Goal: Transaction & Acquisition: Purchase product/service

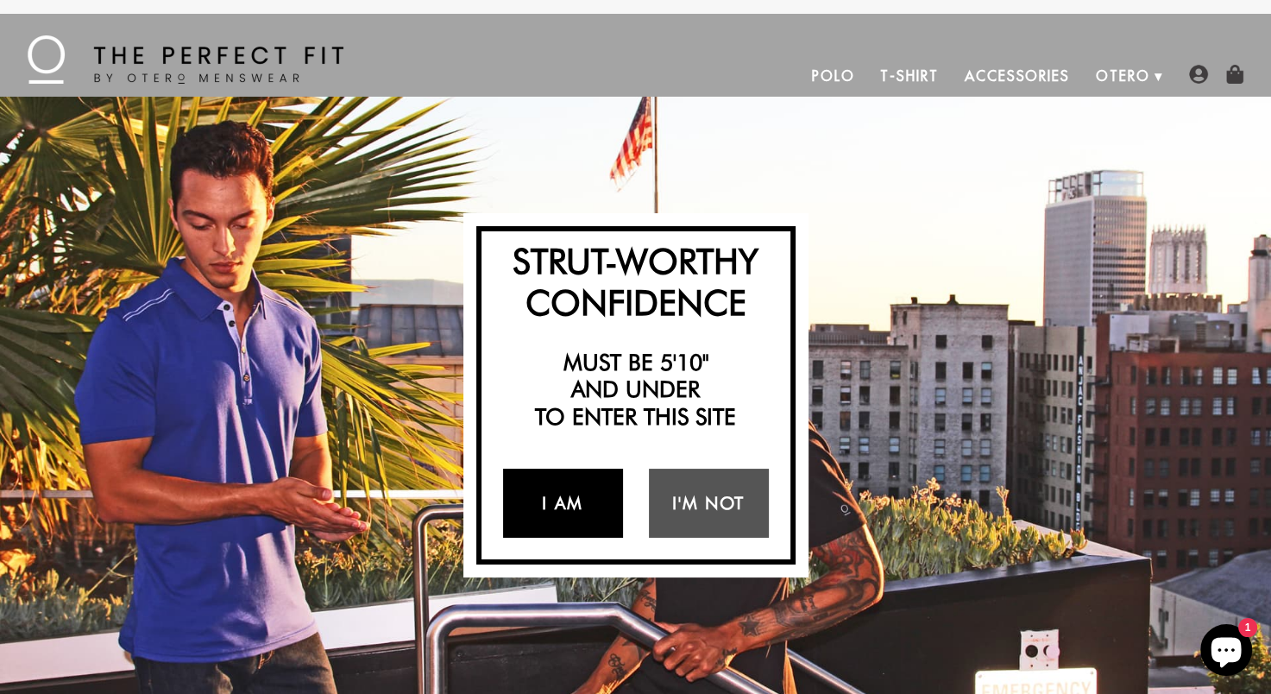
click at [556, 499] on link "I Am" at bounding box center [563, 502] width 120 height 69
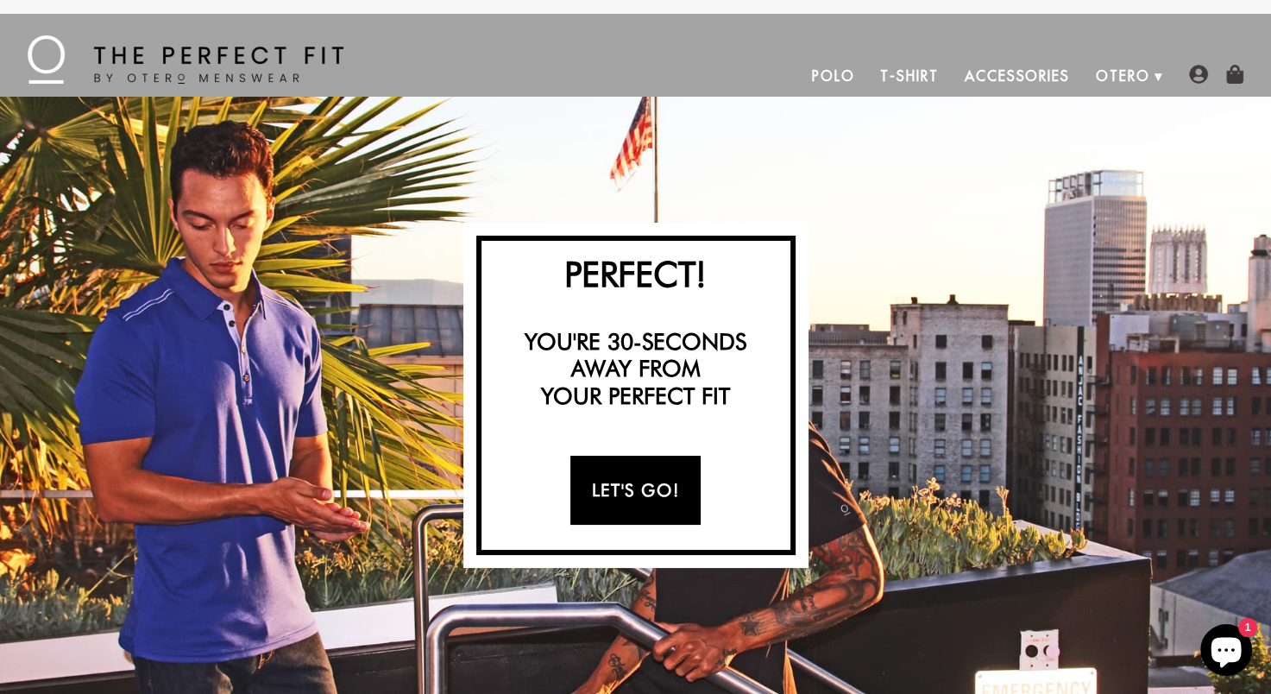
click at [656, 482] on link "Let's Go!" at bounding box center [635, 490] width 130 height 69
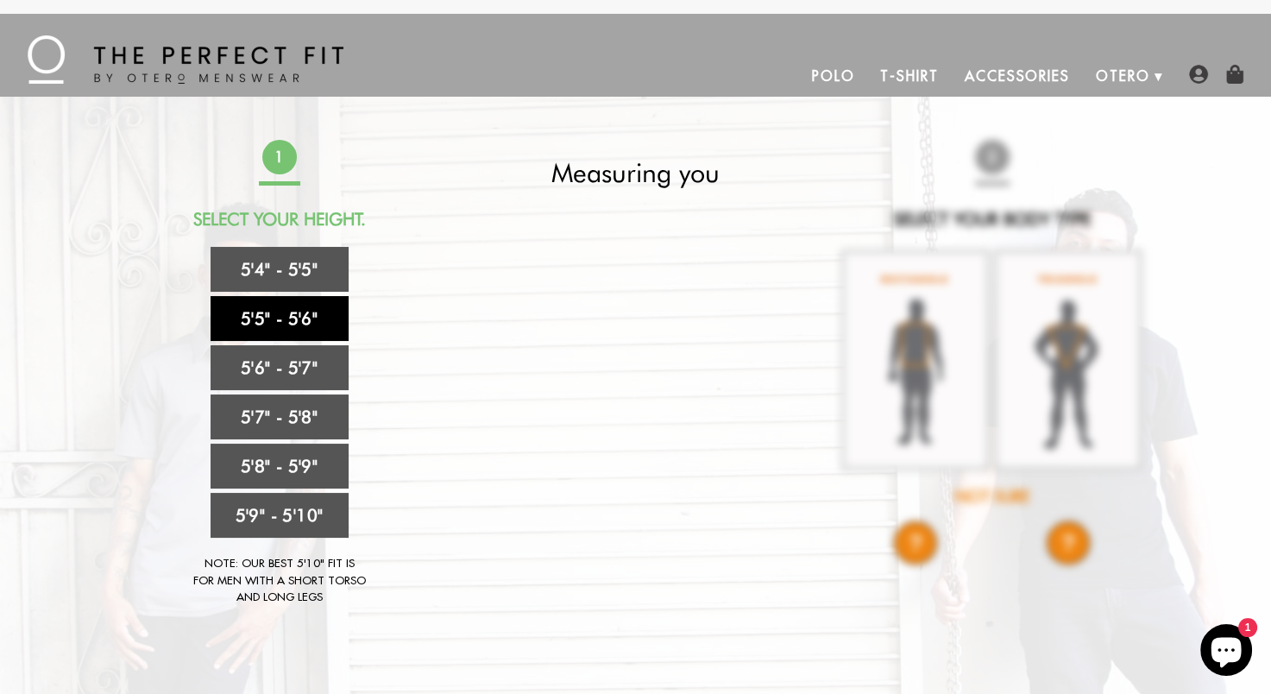
click at [282, 315] on link "5'5" - 5'6"" at bounding box center [280, 318] width 138 height 45
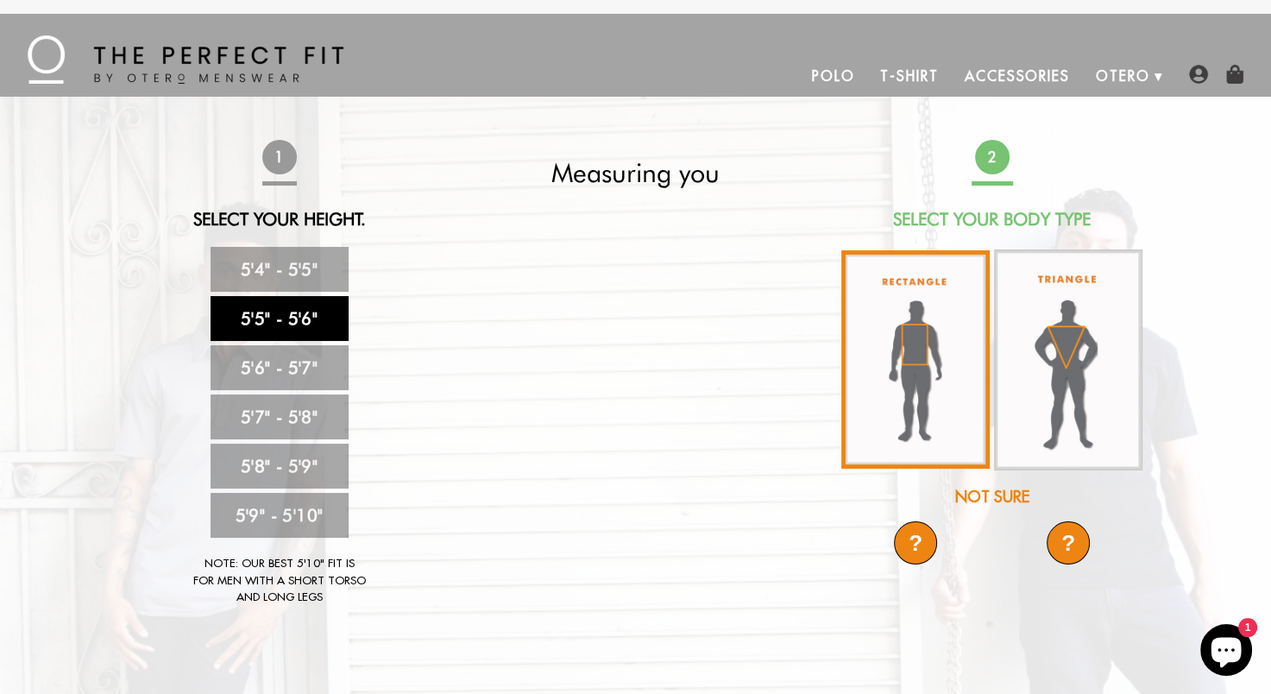
click at [898, 340] on img at bounding box center [915, 359] width 148 height 218
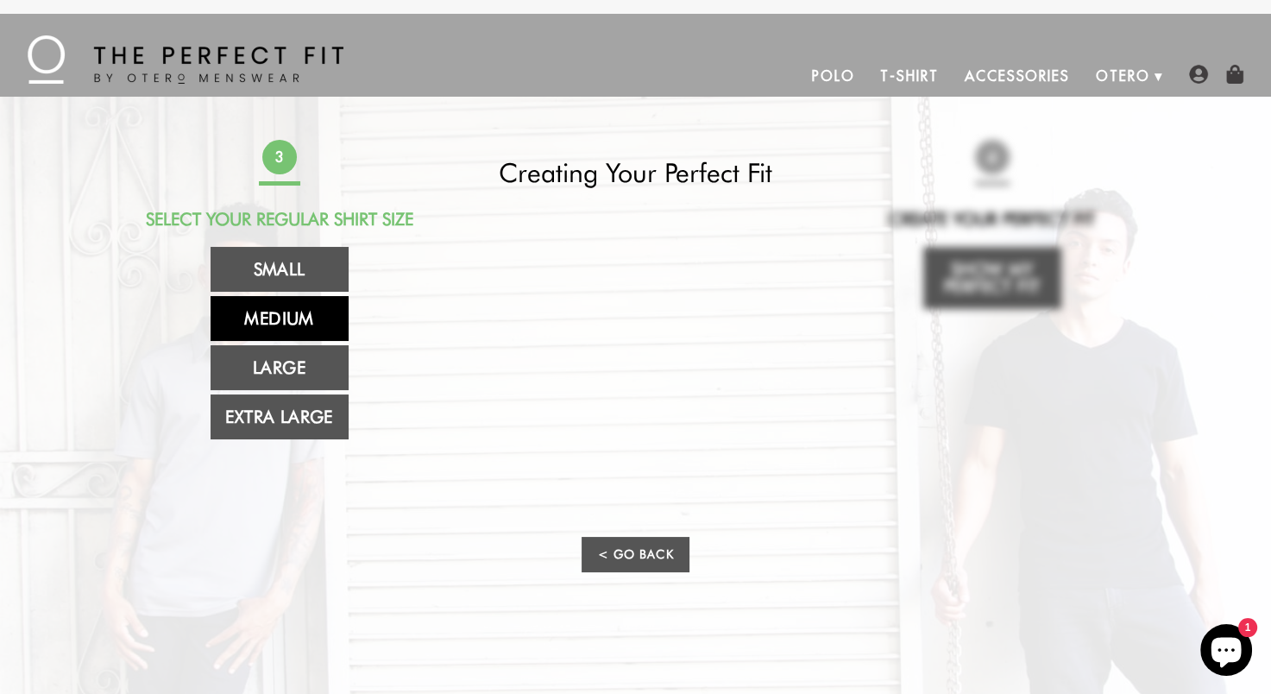
click at [292, 313] on link "Medium" at bounding box center [280, 318] width 138 height 45
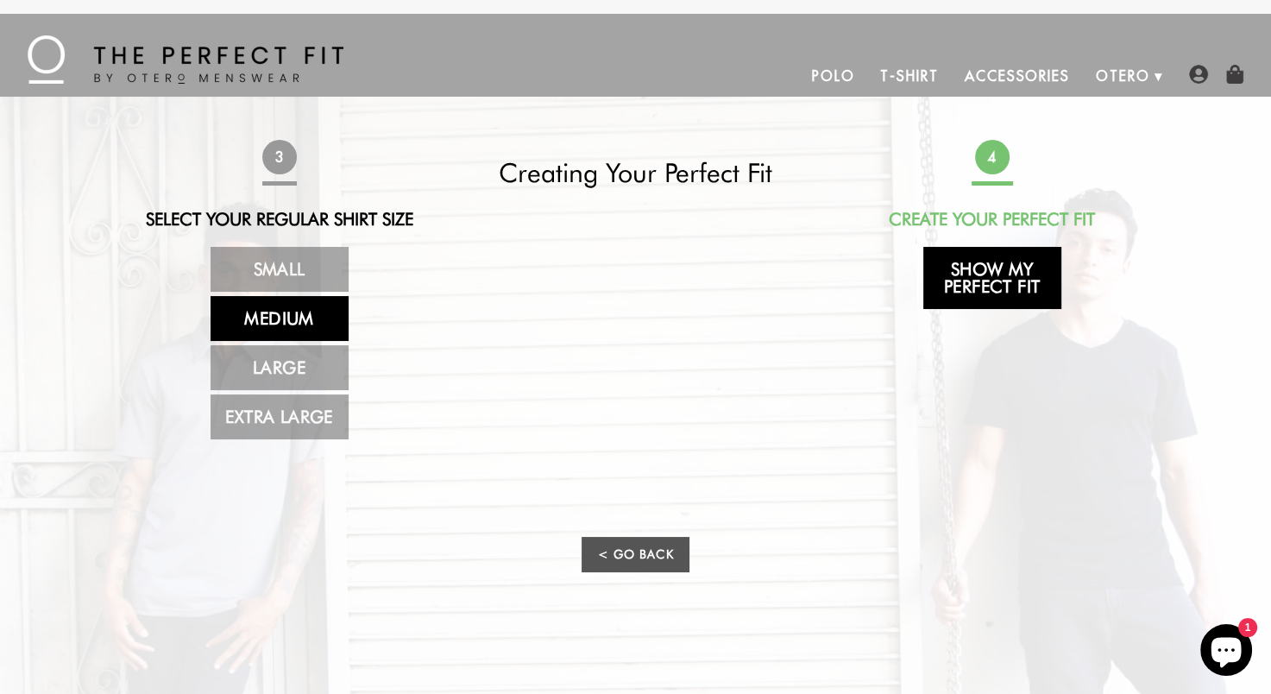
click at [990, 277] on link "Show My Perfect Fit" at bounding box center [992, 278] width 138 height 62
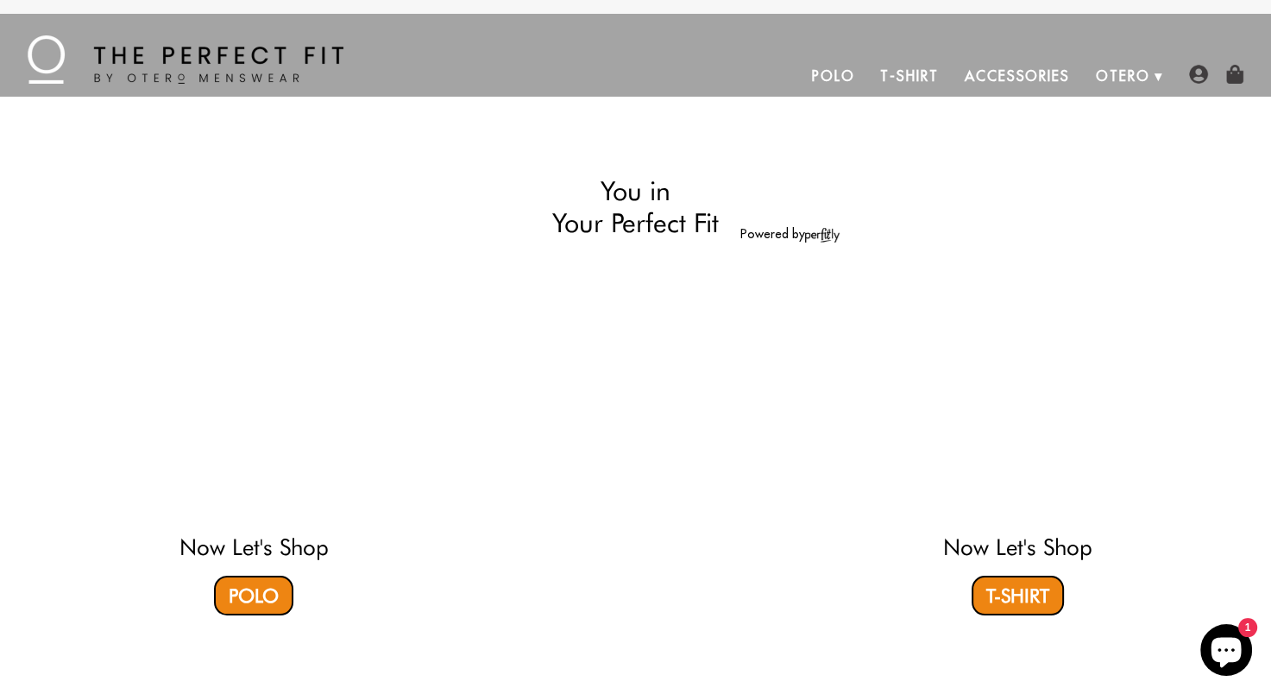
select select "55-56"
select select "M"
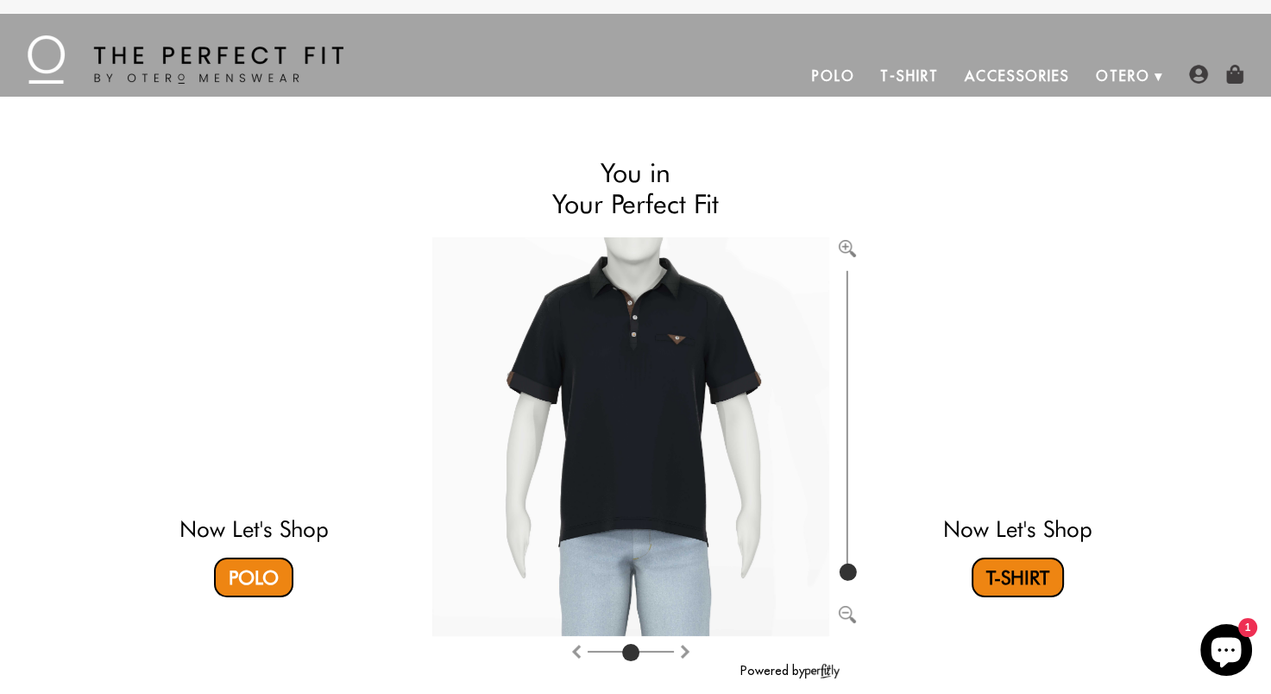
click at [998, 569] on link "T-Shirt" at bounding box center [1017, 577] width 92 height 40
